Goal: Task Accomplishment & Management: Complete application form

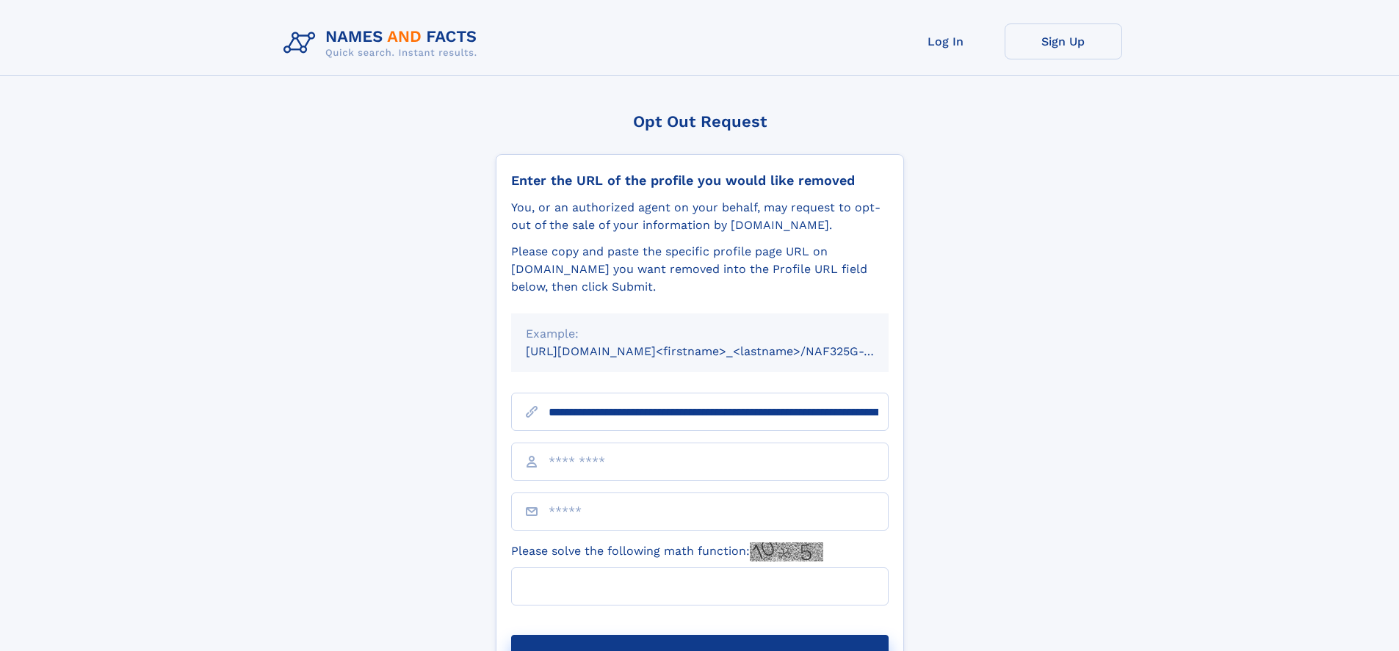
type input "**********"
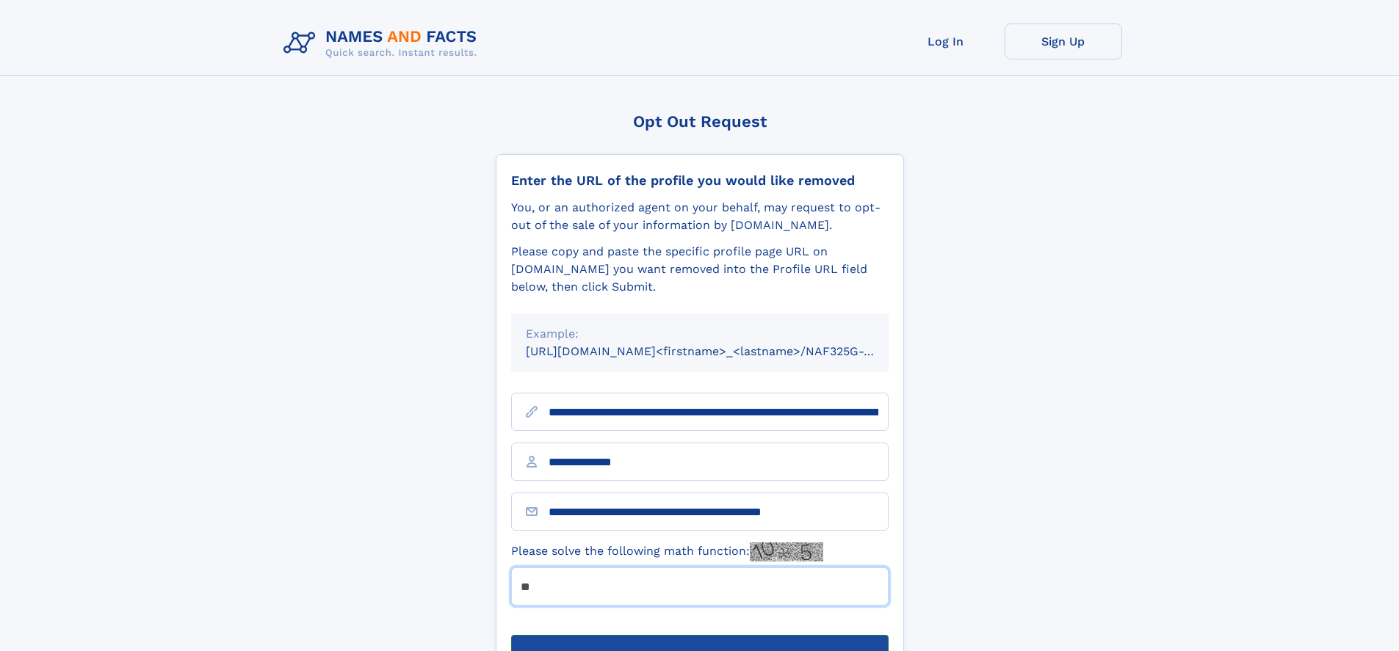
type input "**"
click at [699, 635] on button "Submit Opt Out Request" at bounding box center [699, 658] width 377 height 47
